Goal: Information Seeking & Learning: Compare options

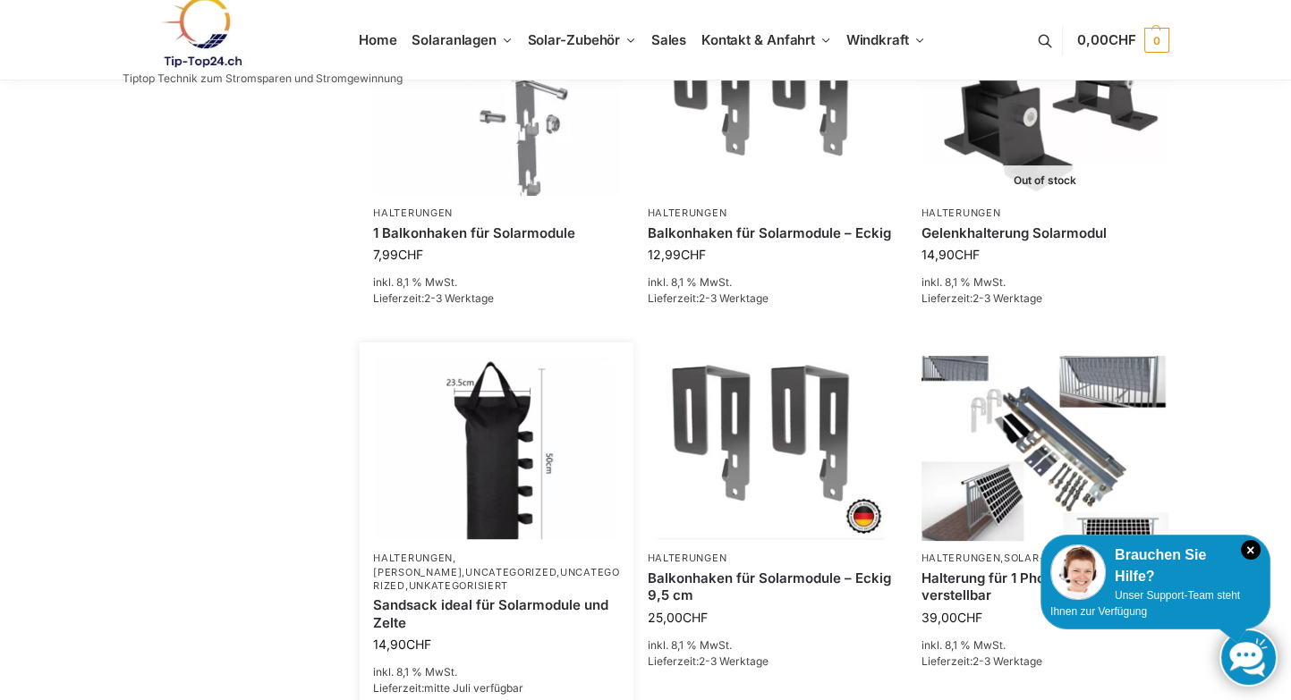
scroll to position [769, 0]
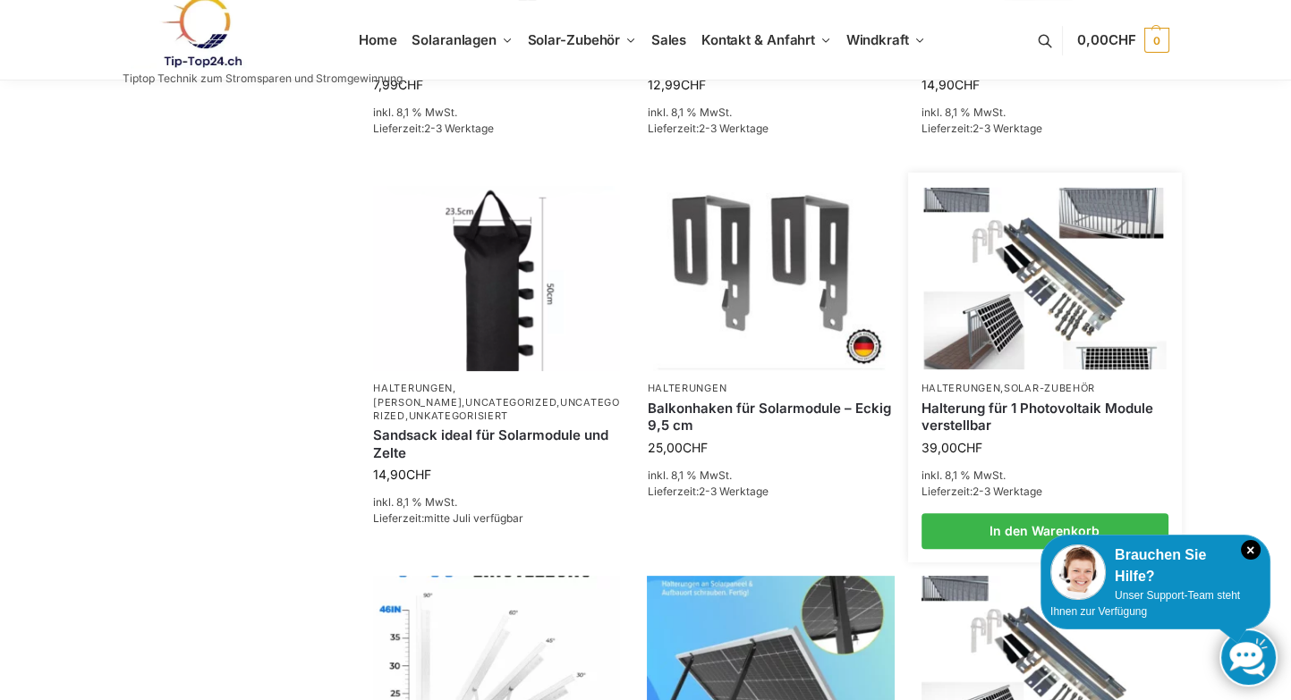
click at [996, 406] on link "Halterung für 1 Photovoltaik Module verstellbar" at bounding box center [1044, 417] width 247 height 35
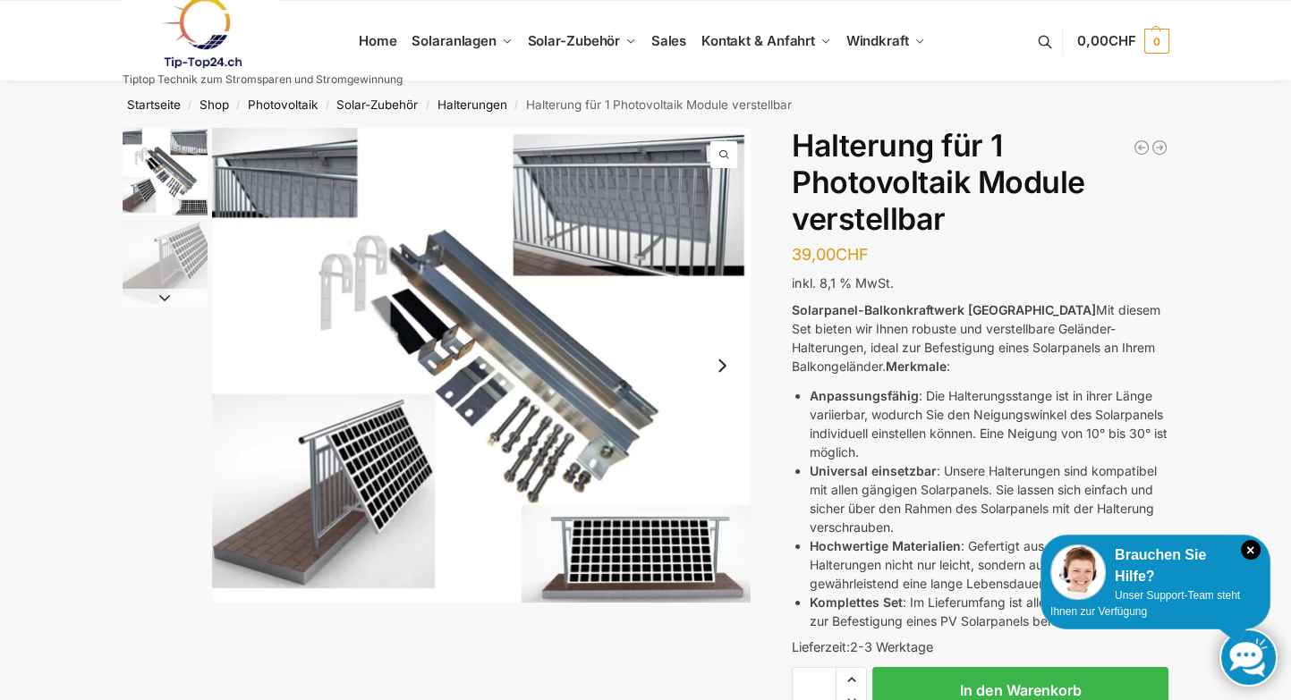
click at [327, 240] on img "1 / 2" at bounding box center [481, 365] width 538 height 475
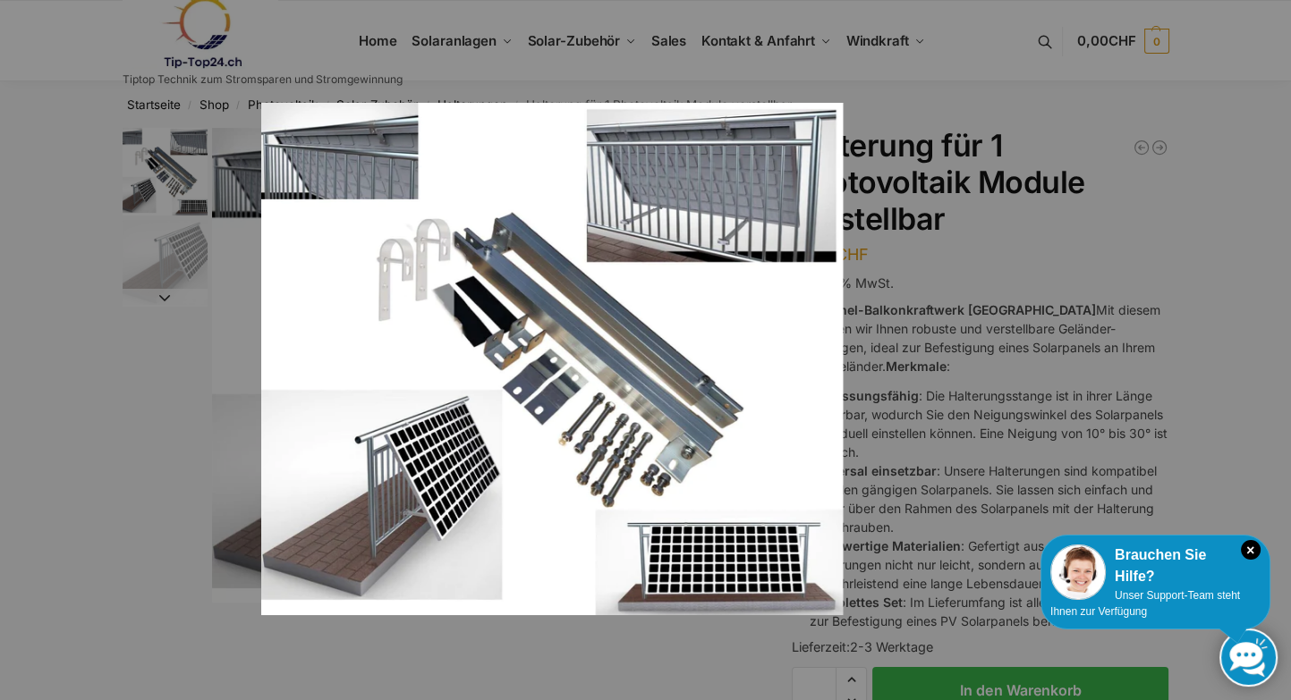
scroll to position [56, 0]
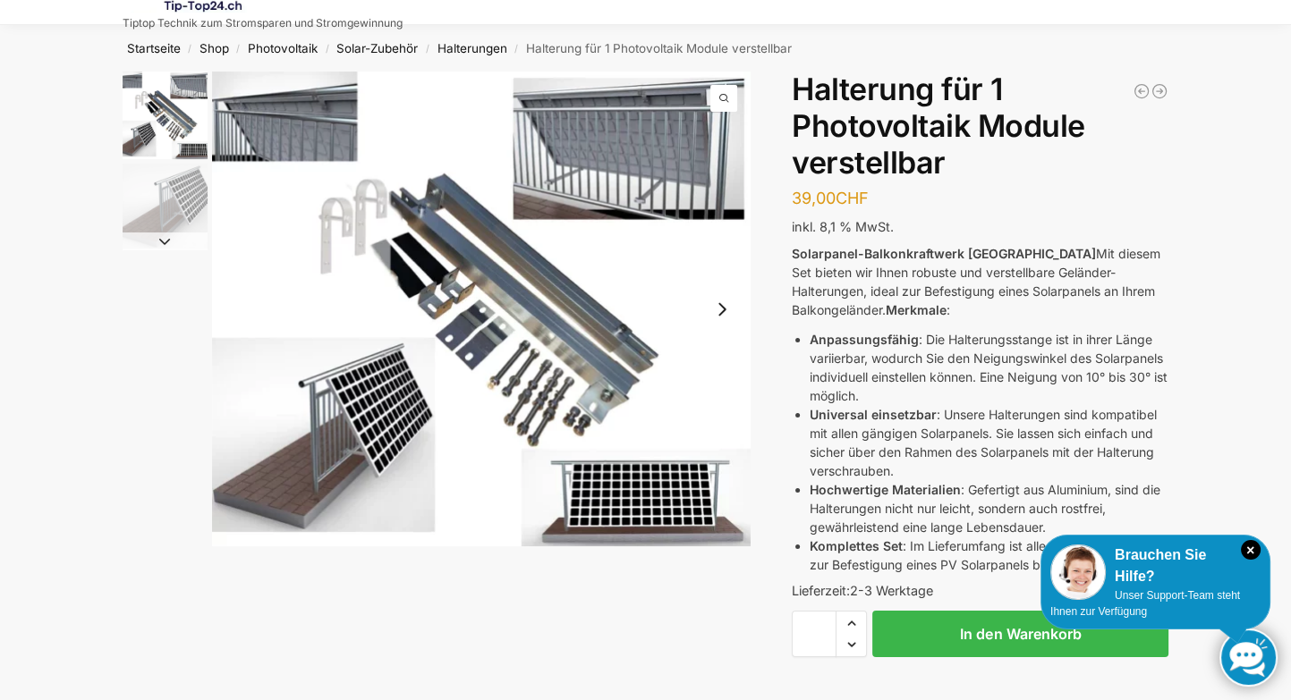
click at [662, 491] on img "1 / 2" at bounding box center [481, 309] width 538 height 475
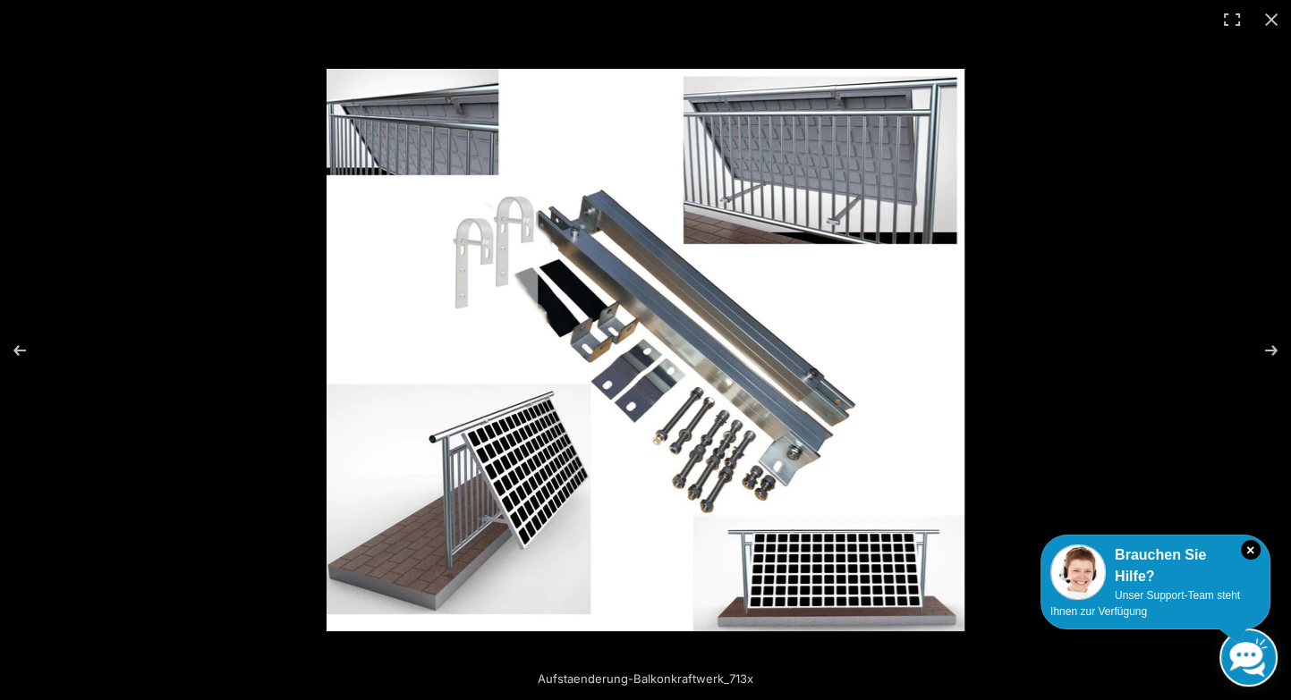
click at [472, 490] on img at bounding box center [645, 350] width 638 height 563
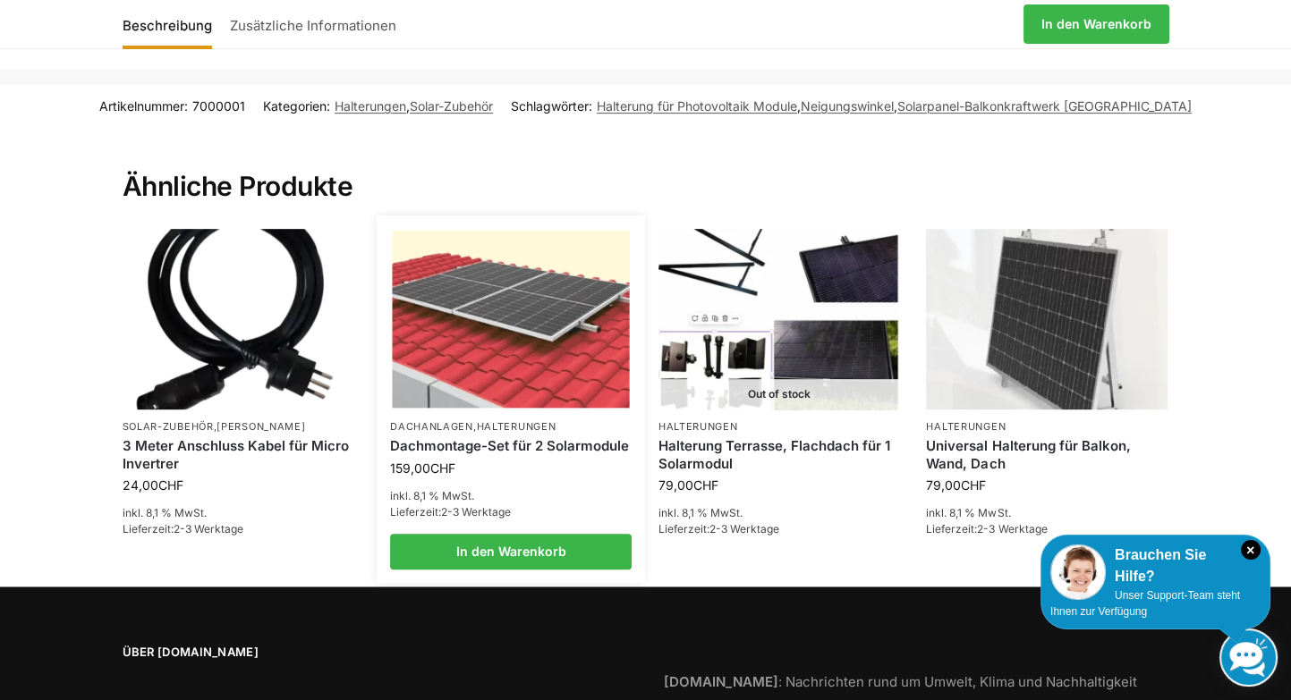
scroll to position [1220, 0]
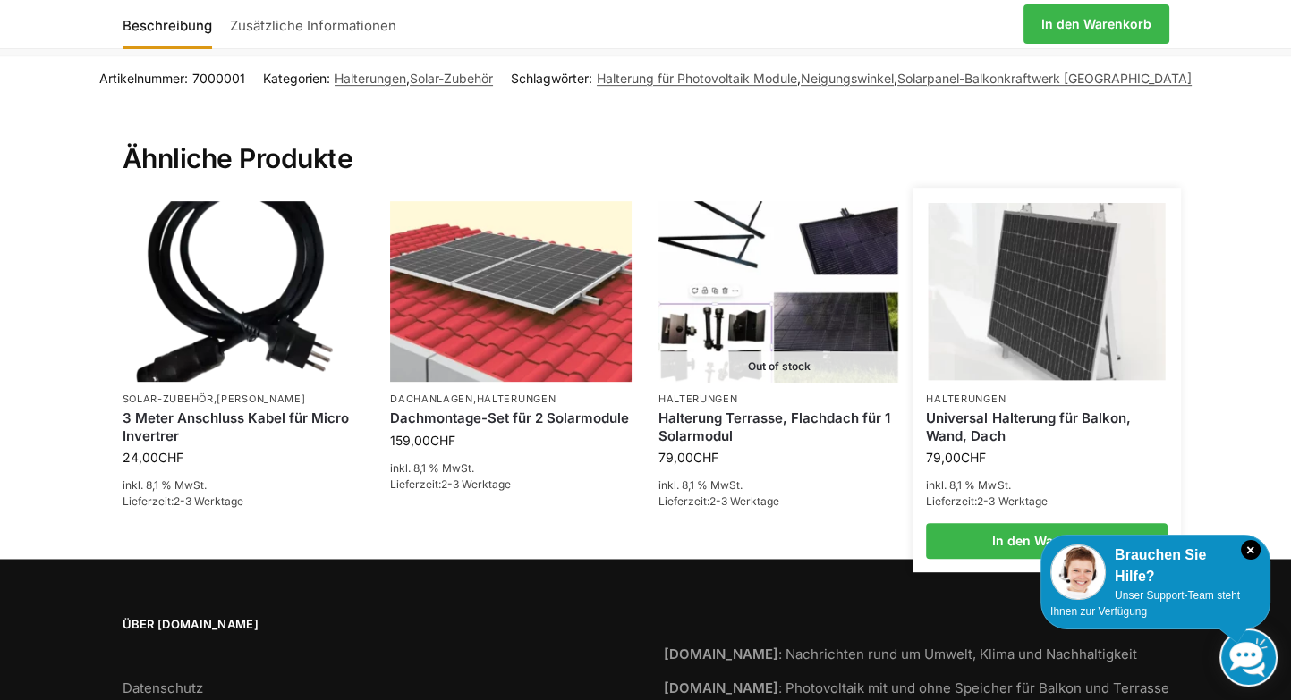
click at [998, 292] on img at bounding box center [1046, 292] width 237 height 178
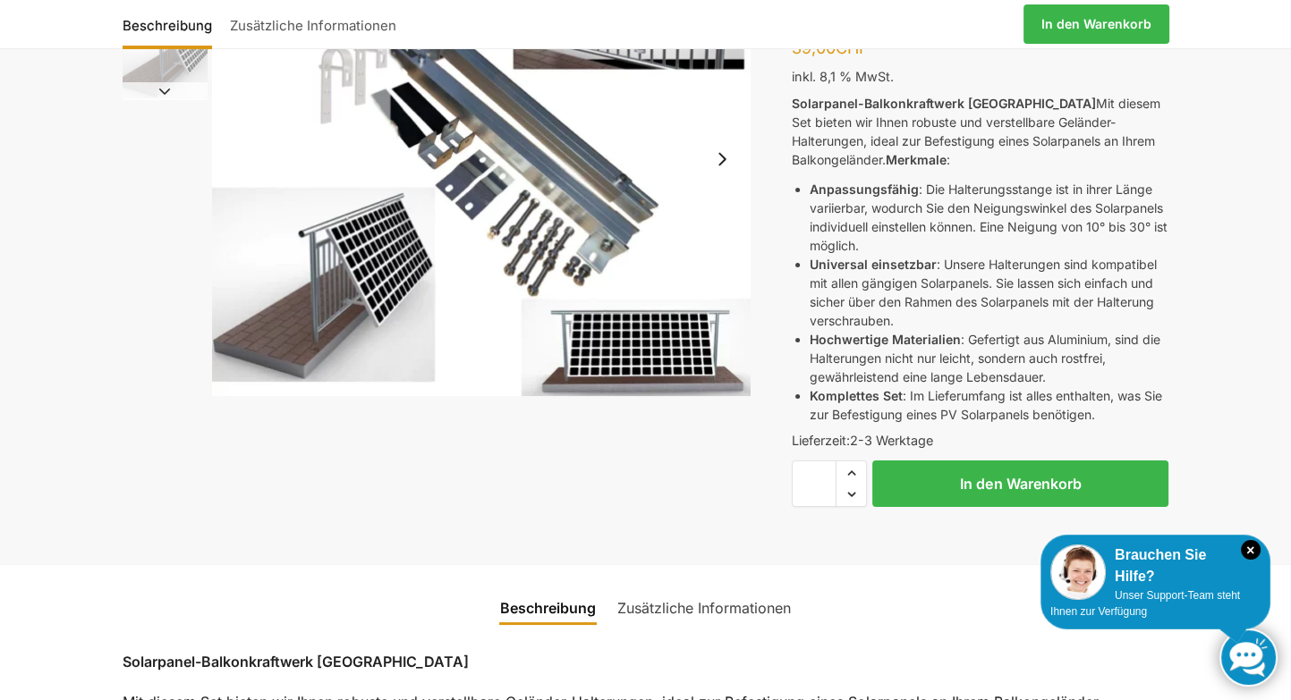
scroll to position [179, 0]
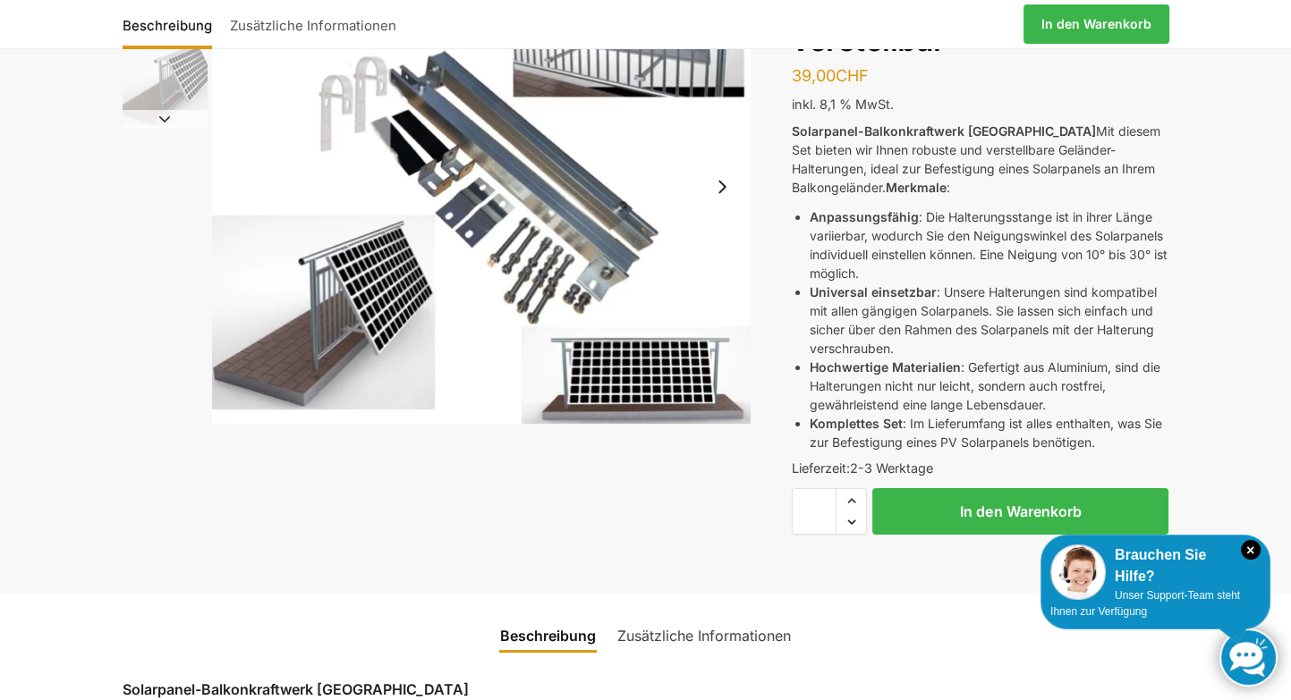
click at [721, 628] on link "Zusätzliche Informationen" at bounding box center [703, 635] width 195 height 43
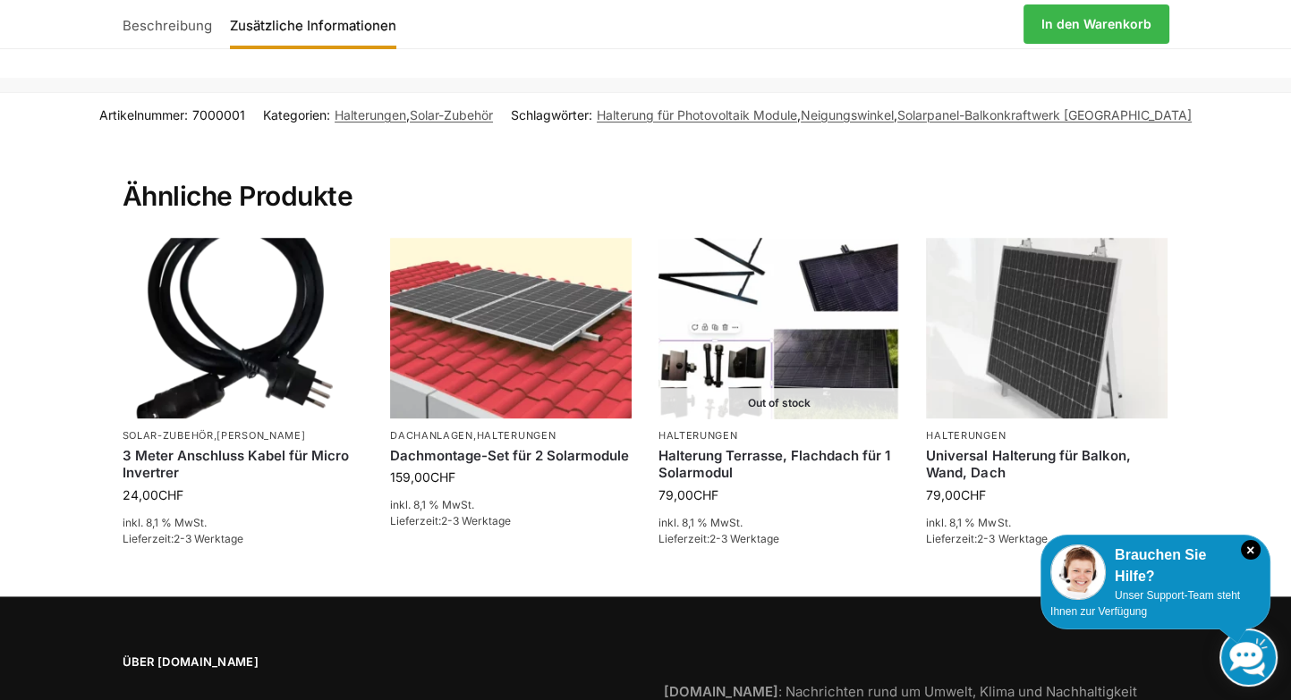
scroll to position [738, 0]
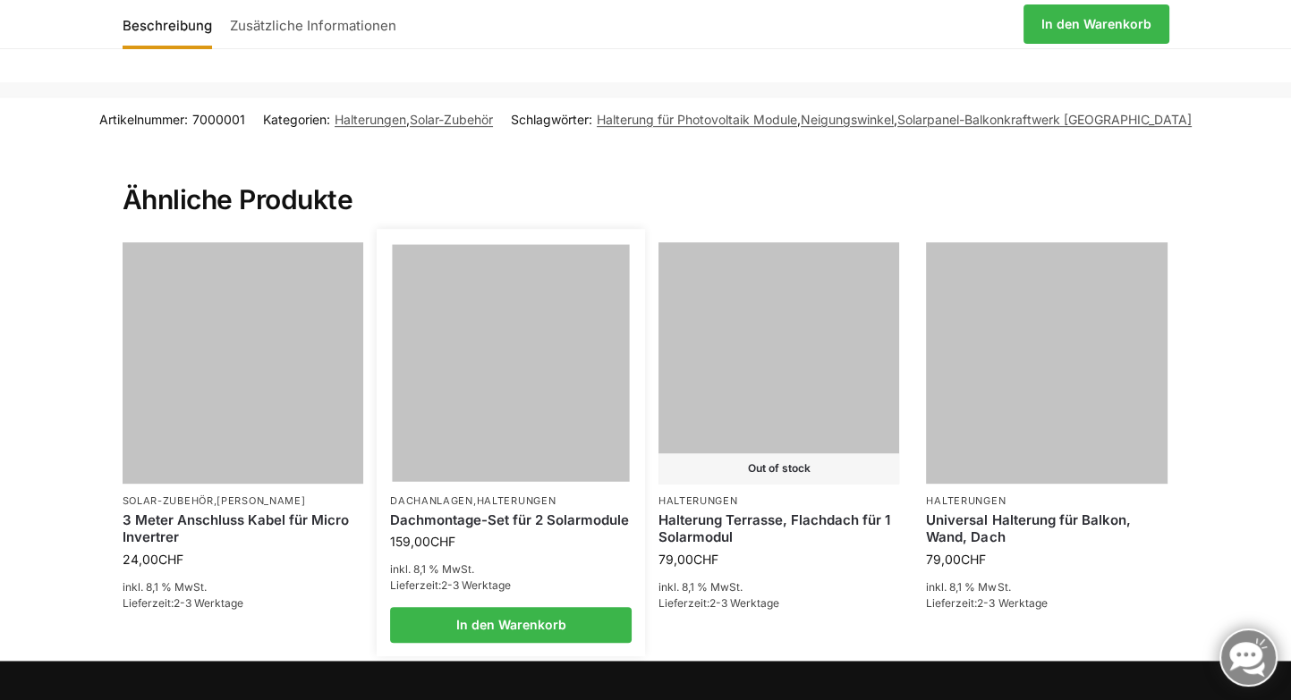
scroll to position [1192, 0]
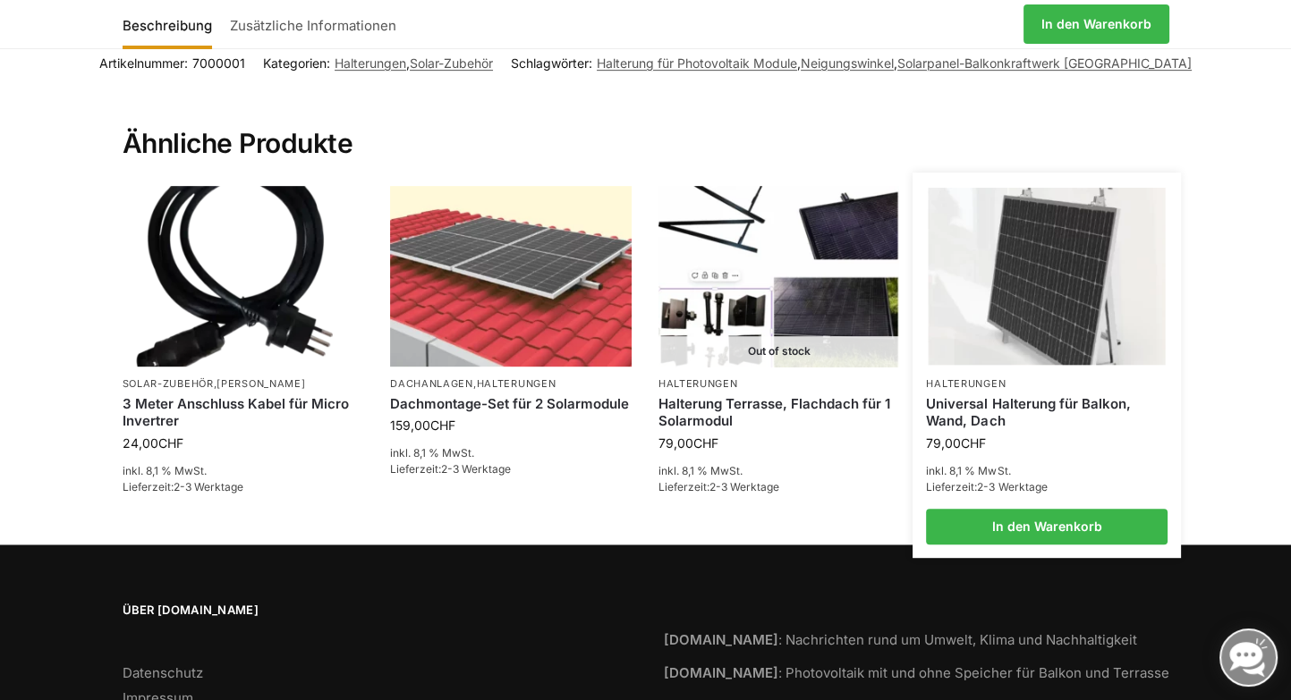
click at [985, 411] on link "Universal Halterung für Balkon, Wand, Dach" at bounding box center [1046, 412] width 241 height 35
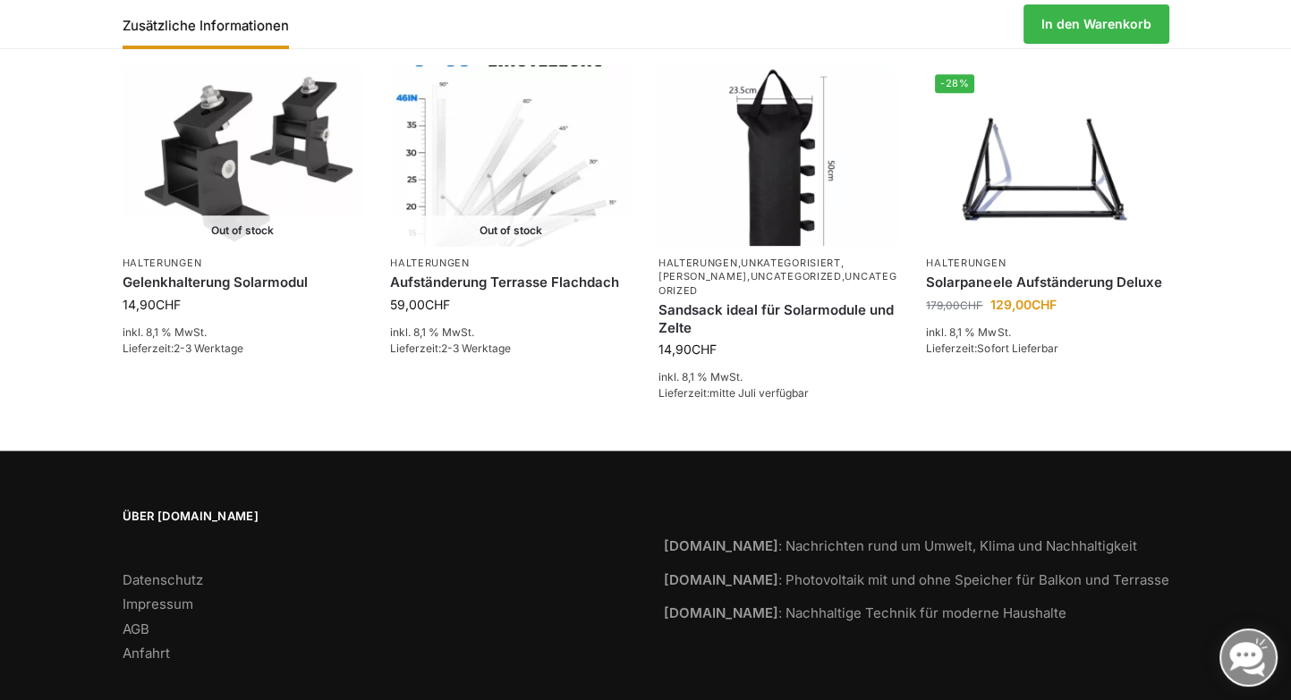
scroll to position [1104, 0]
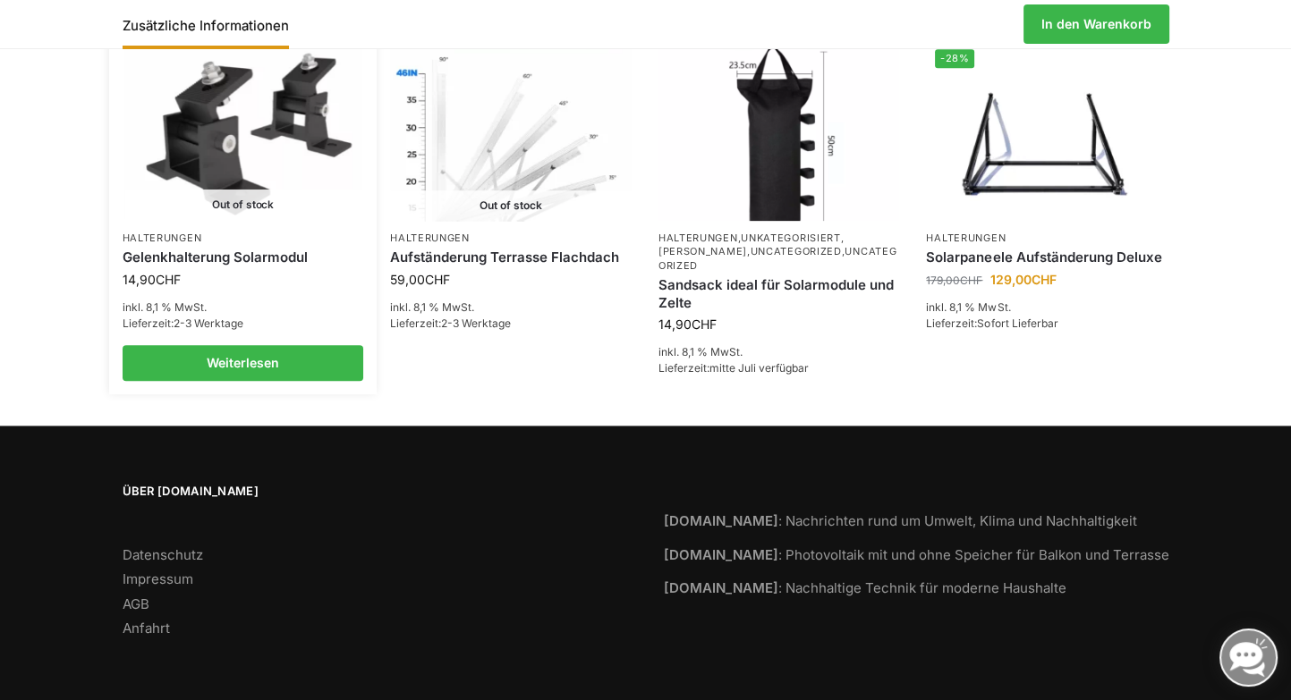
click at [157, 254] on link "Gelenkhalterung Solarmodul" at bounding box center [243, 258] width 241 height 18
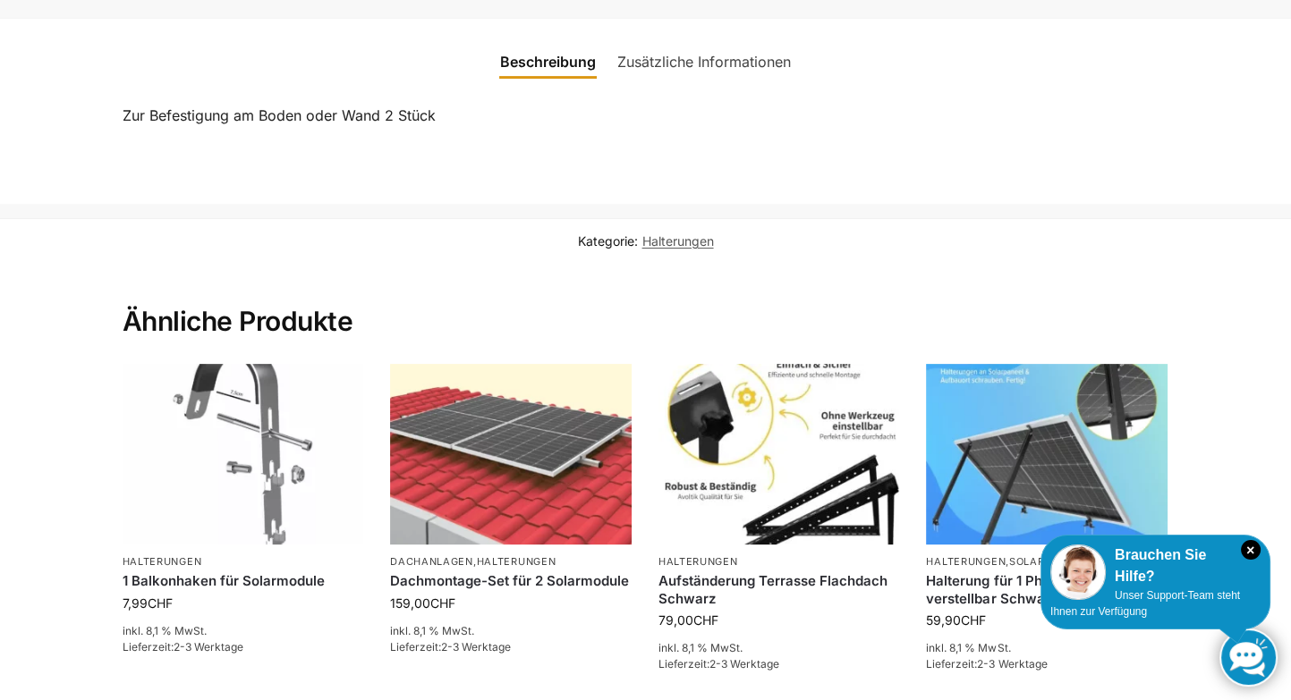
scroll to position [879, 0]
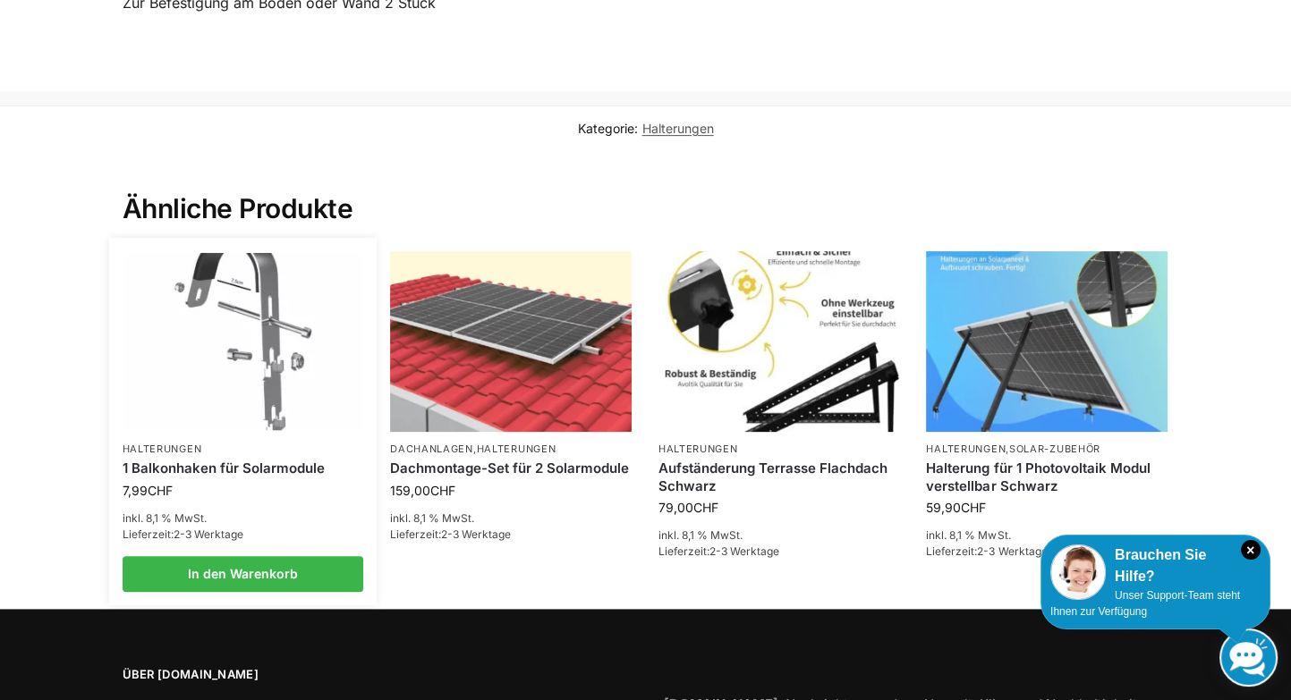
click at [269, 470] on link "1 Balkonhaken für Solarmodule" at bounding box center [243, 469] width 241 height 18
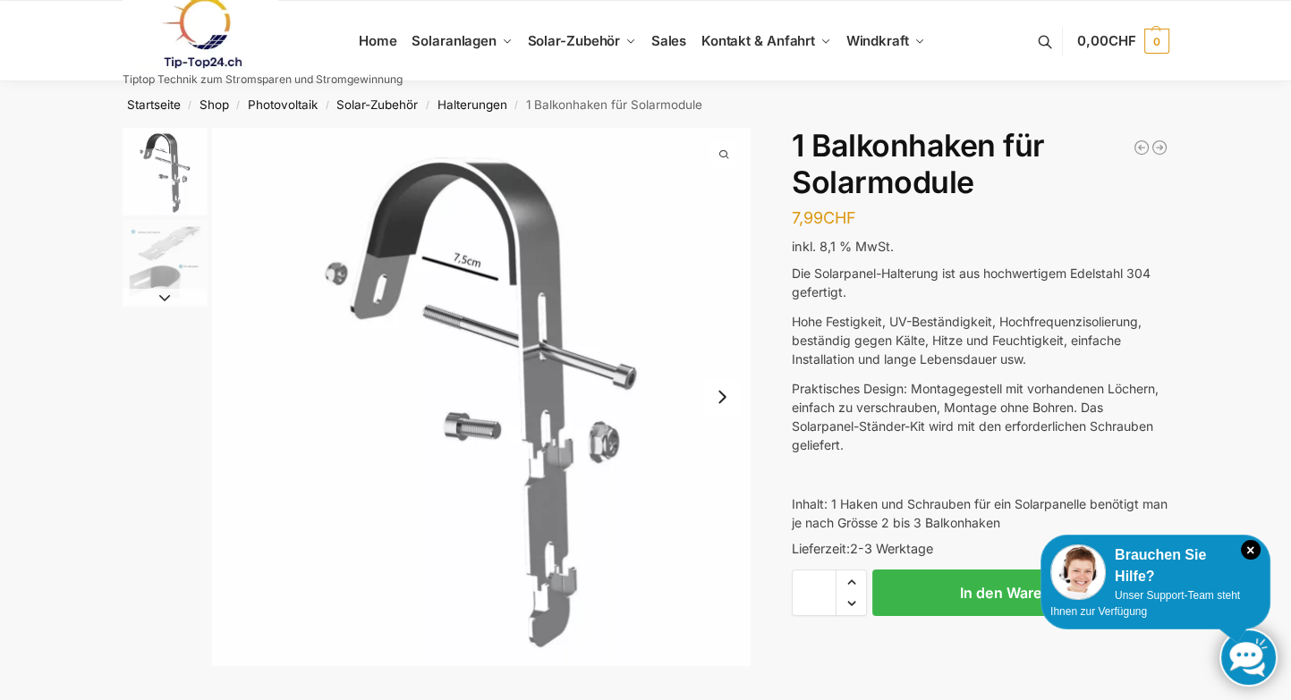
click at [134, 247] on img "2 / 2" at bounding box center [165, 262] width 85 height 85
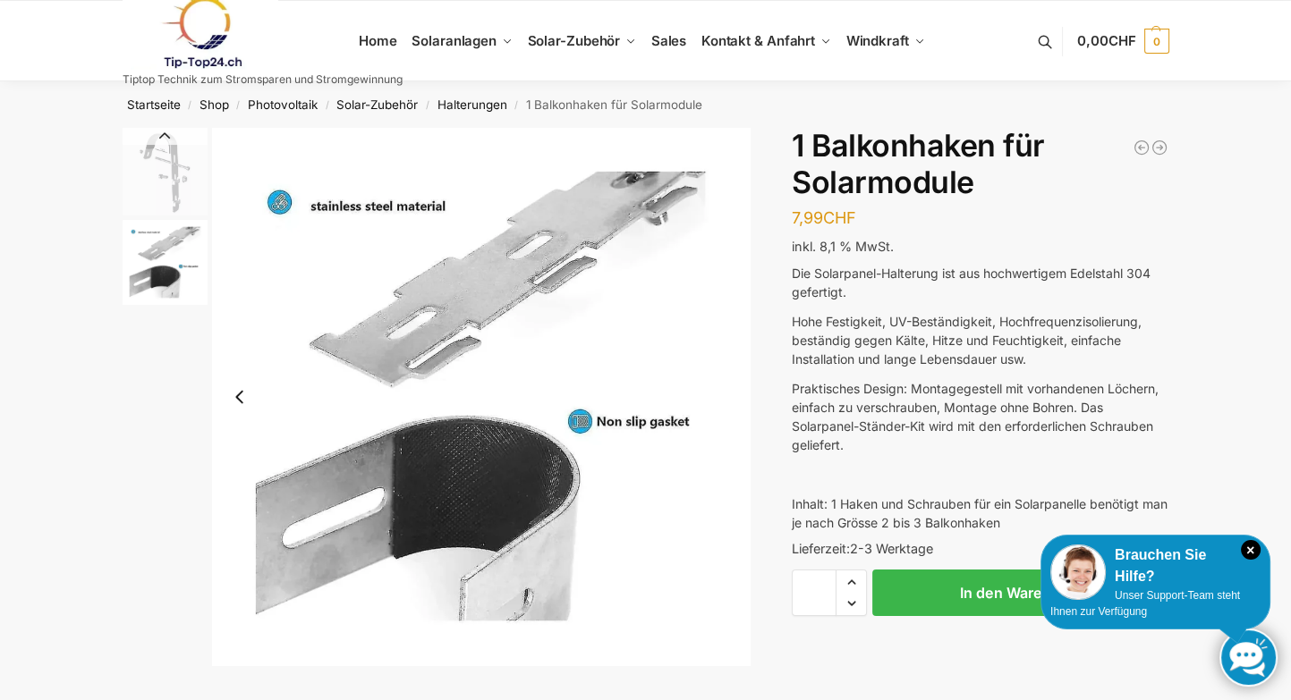
click at [160, 178] on img "1 / 2" at bounding box center [165, 172] width 85 height 88
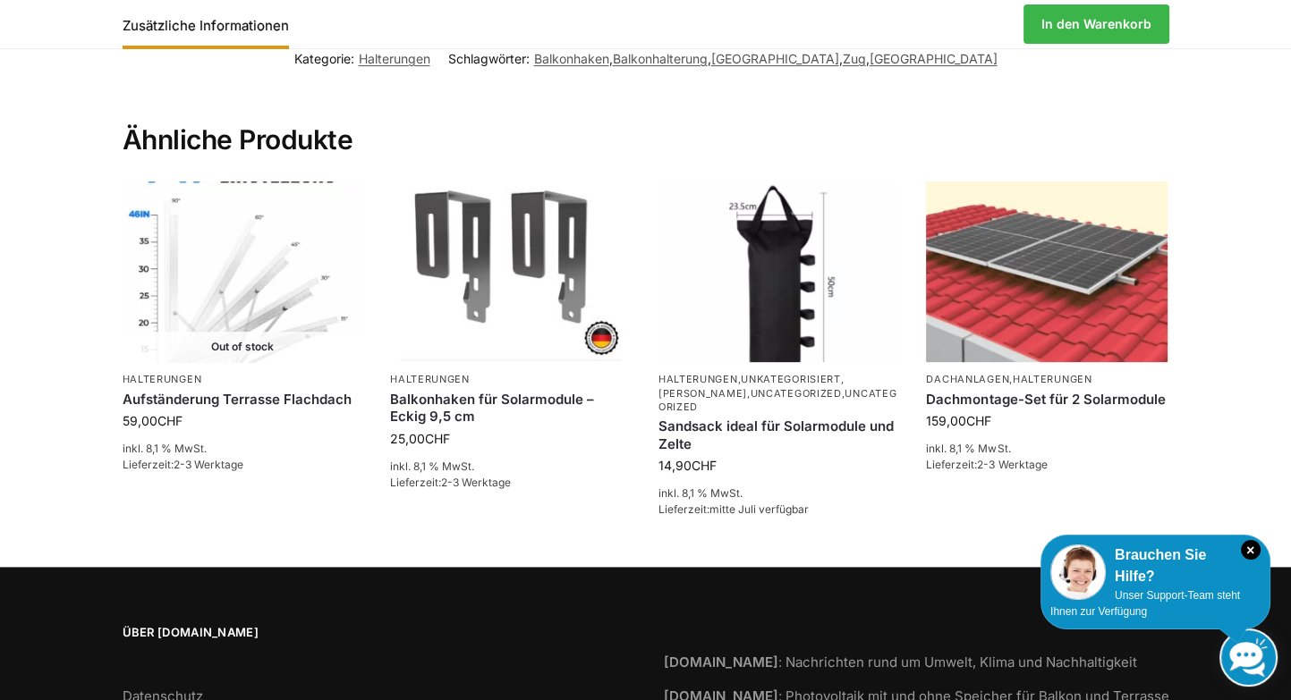
scroll to position [865, 0]
